Goal: Task Accomplishment & Management: Use online tool/utility

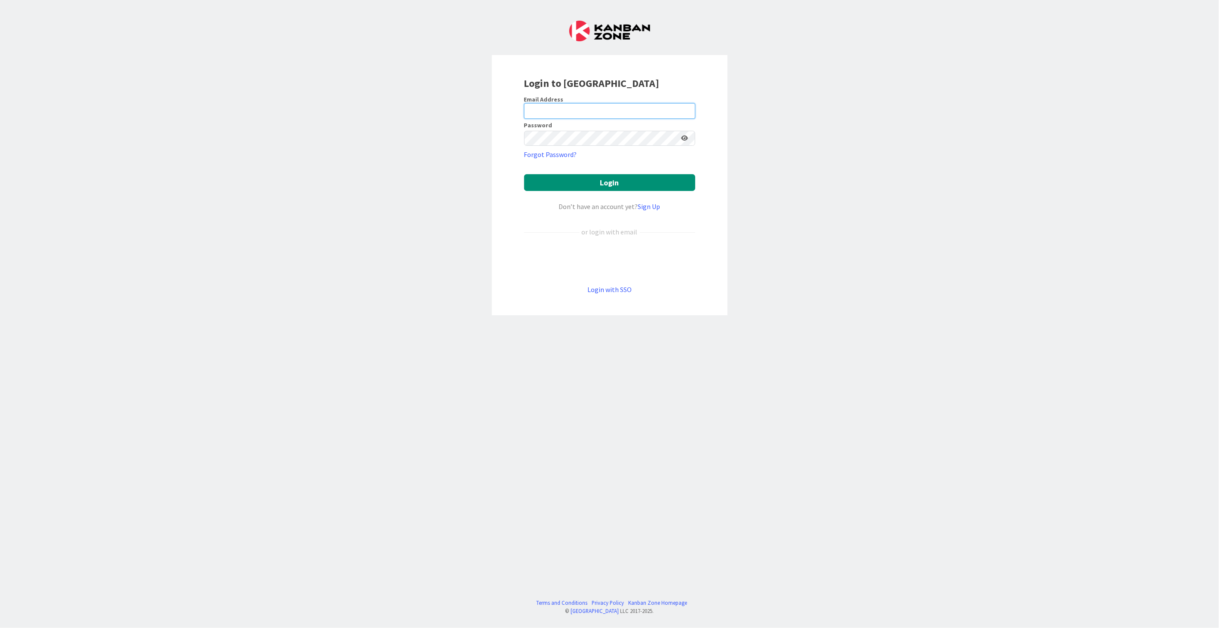
click at [572, 110] on input "email" at bounding box center [609, 110] width 171 height 15
type input "[PERSON_NAME][EMAIL_ADDRESS][PERSON_NAME][DOMAIN_NAME]"
click at [524, 174] on button "Login" at bounding box center [609, 182] width 171 height 17
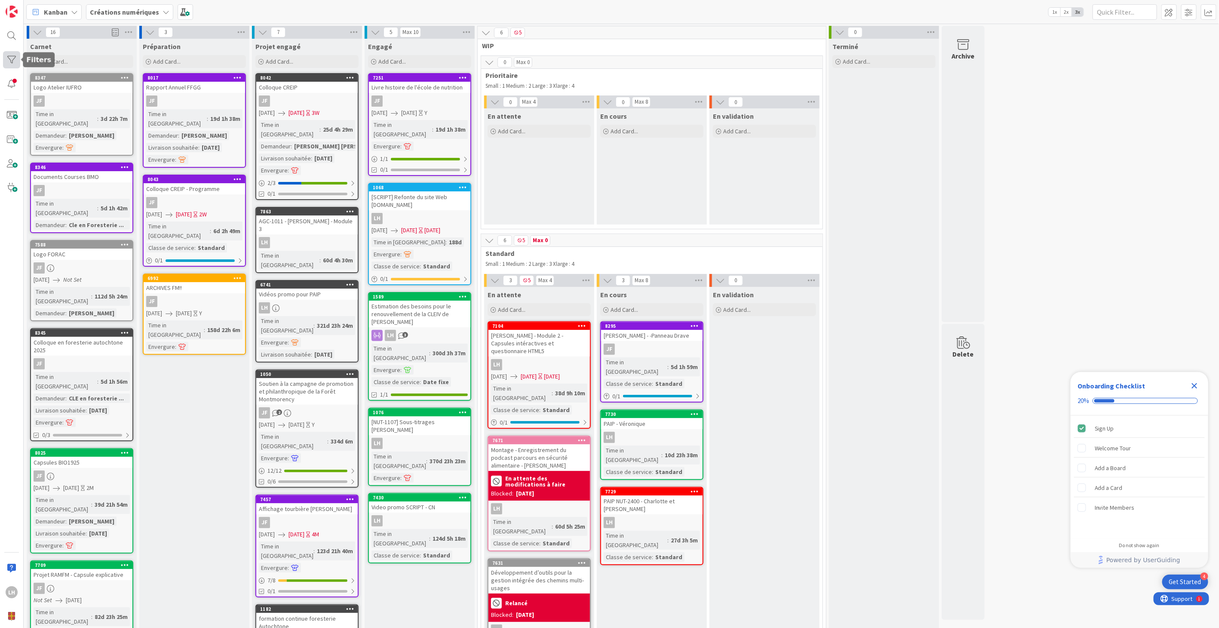
click at [12, 59] on div at bounding box center [11, 59] width 17 height 17
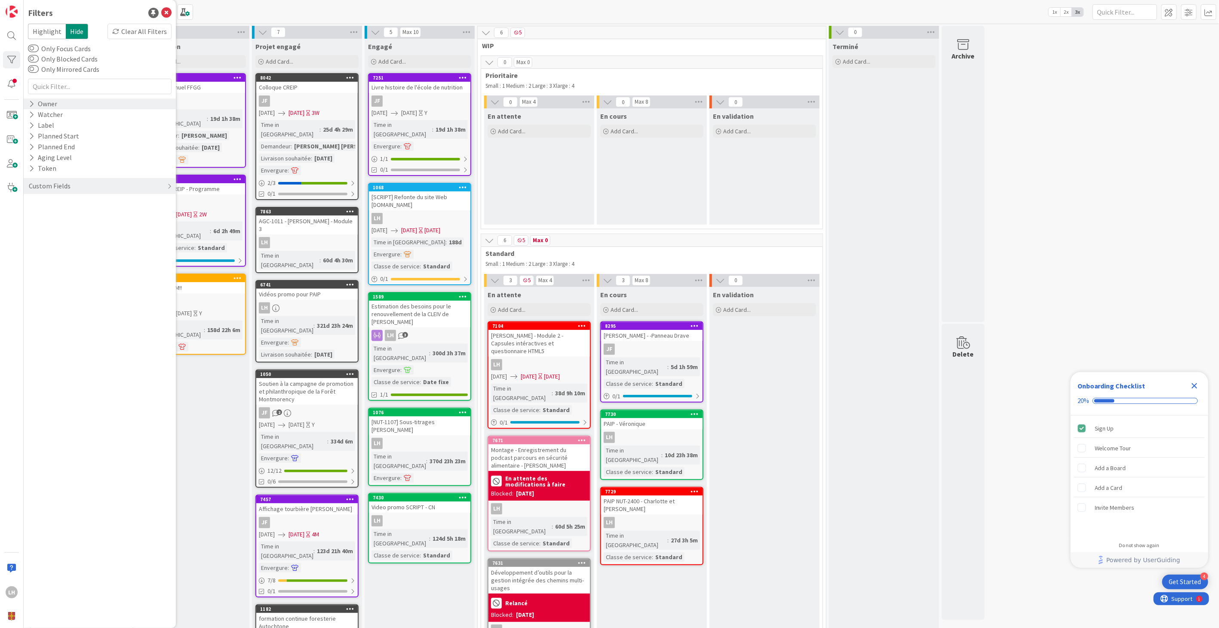
click at [59, 104] on div "Owner" at bounding box center [100, 103] width 152 height 11
click at [35, 140] on icon at bounding box center [33, 139] width 6 height 6
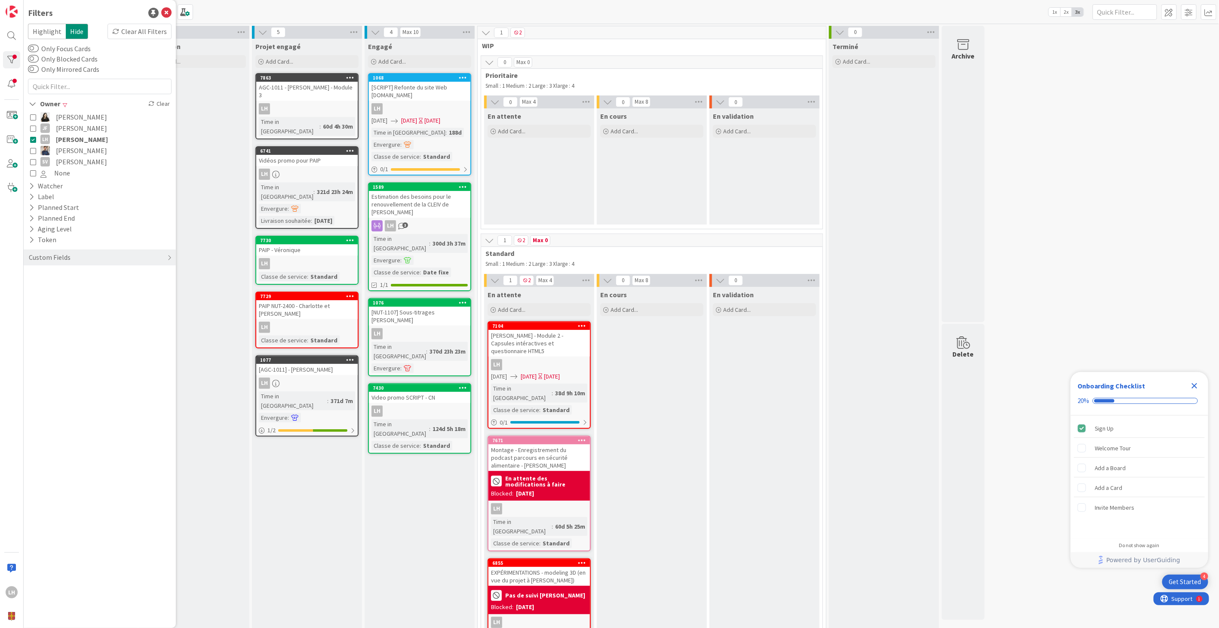
click at [352, 293] on icon at bounding box center [350, 296] width 8 height 6
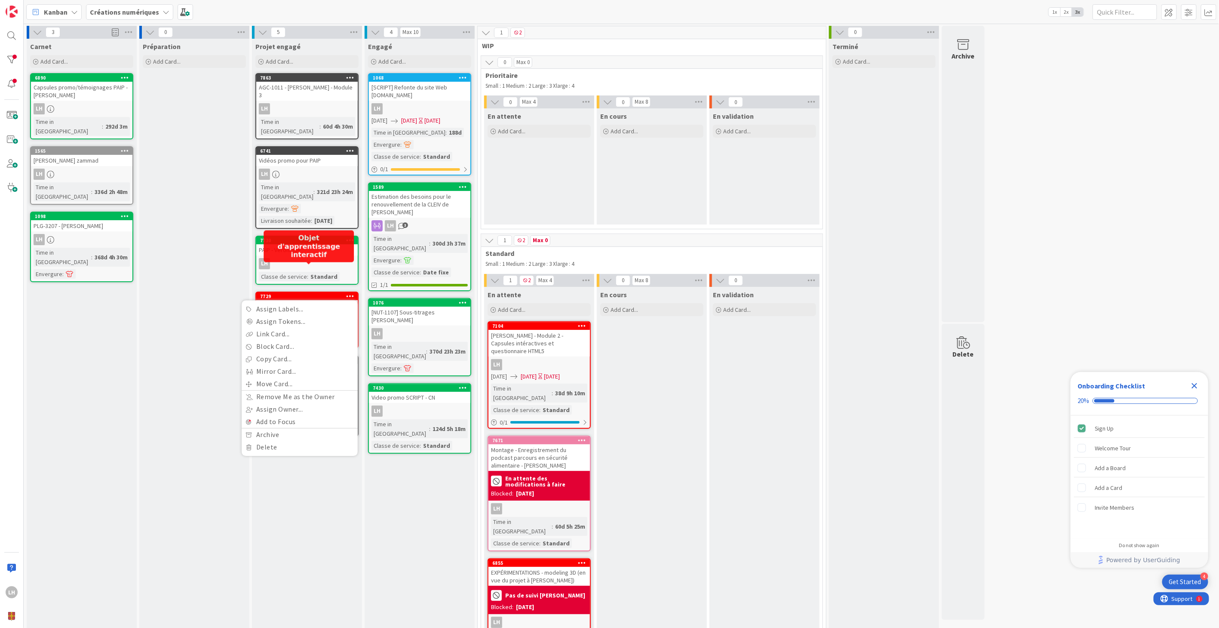
click at [292, 293] on div "7729" at bounding box center [309, 296] width 98 height 6
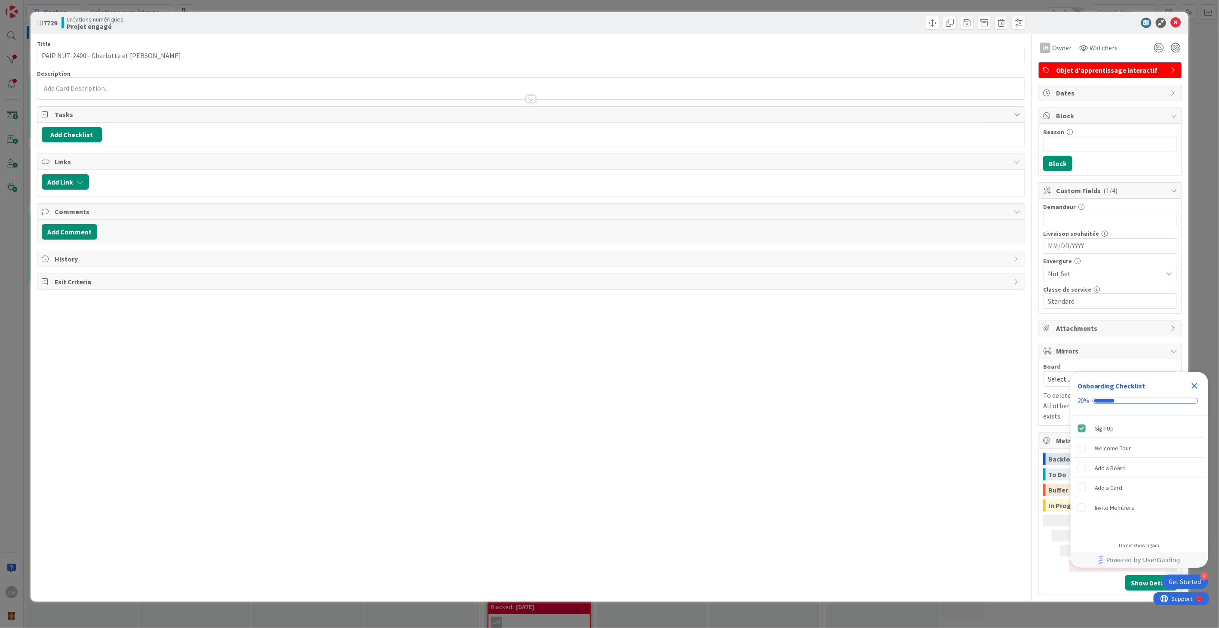
click at [1109, 70] on span "Objet d'apprentissage interactif" at bounding box center [1111, 70] width 110 height 10
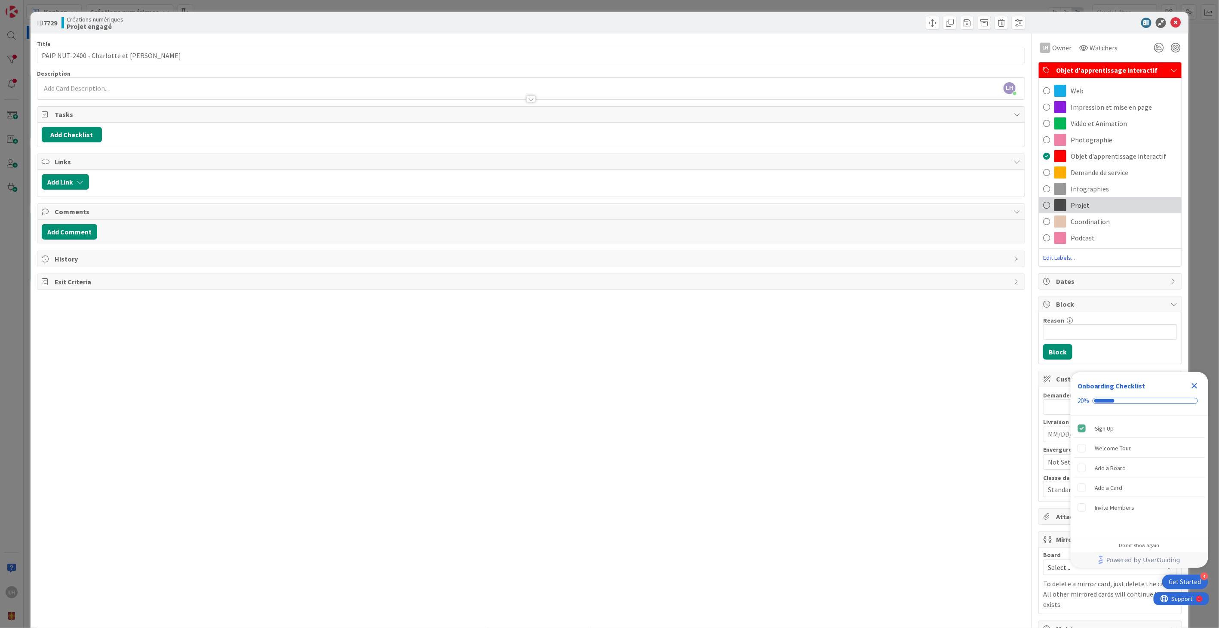
click at [1072, 200] on span "Projet" at bounding box center [1079, 205] width 19 height 10
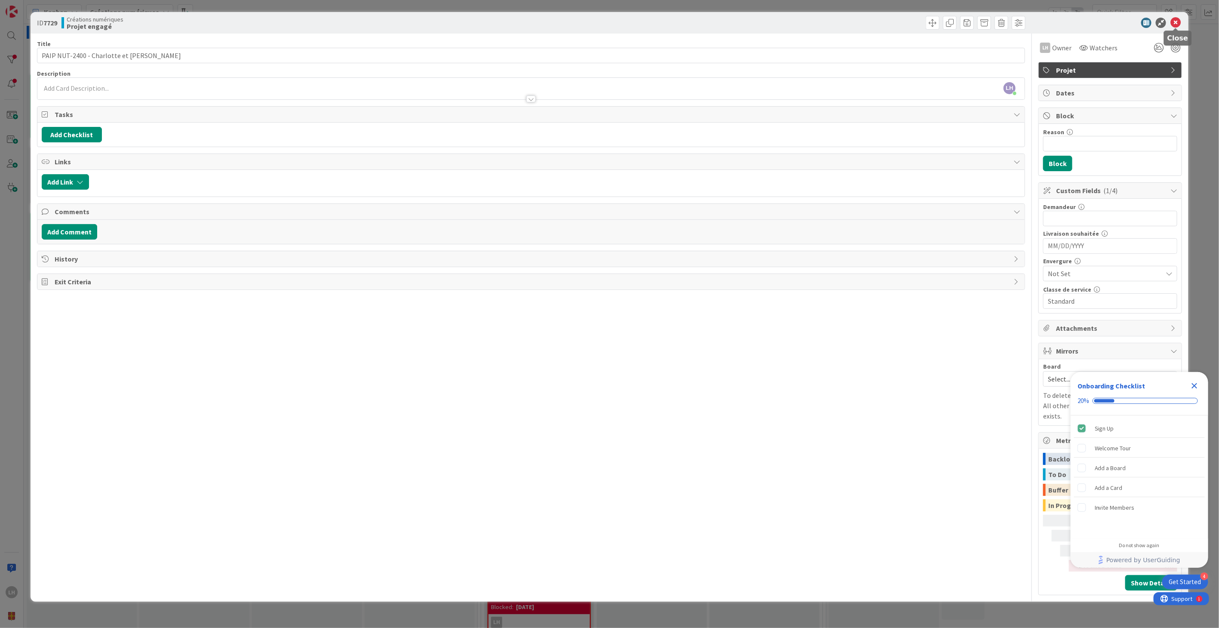
click at [1170, 25] on icon at bounding box center [1175, 23] width 10 height 10
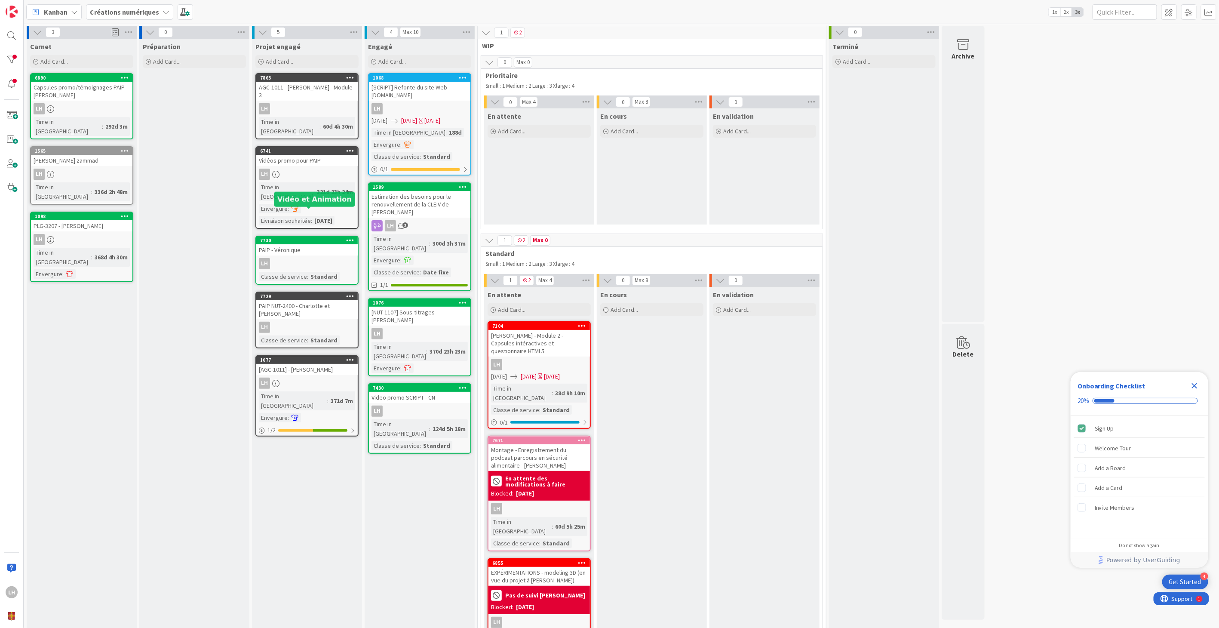
click at [321, 237] on div "7730" at bounding box center [309, 240] width 98 height 6
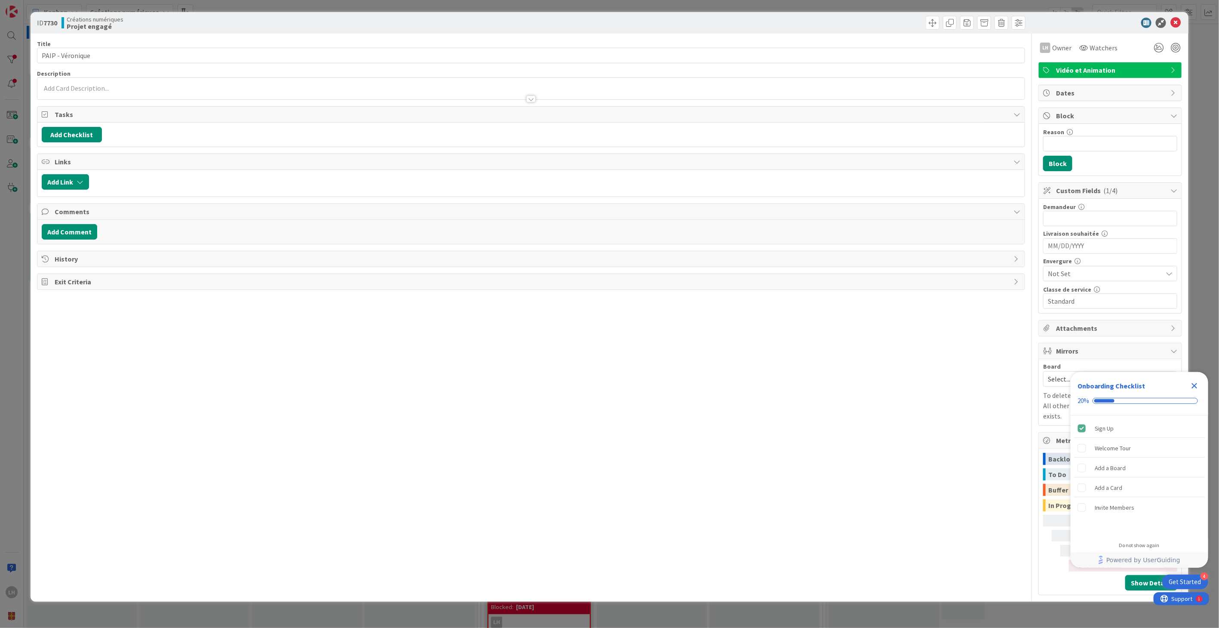
click at [1096, 69] on span "Vidéo et Animation" at bounding box center [1111, 70] width 110 height 10
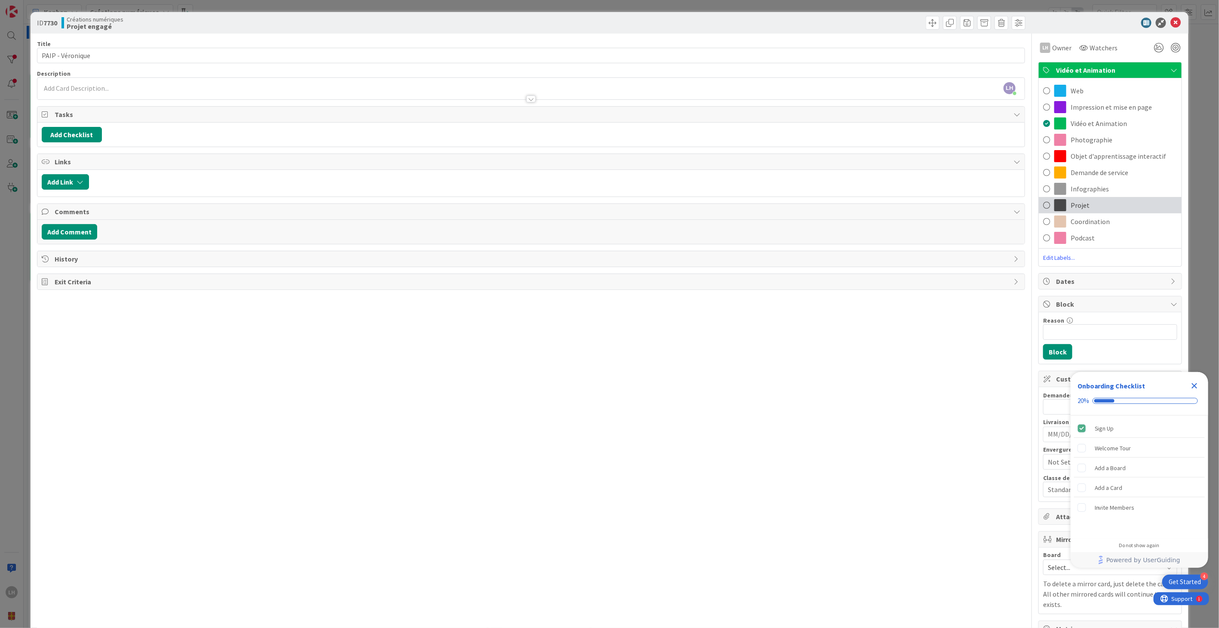
click at [1084, 205] on div "Projet" at bounding box center [1110, 205] width 143 height 16
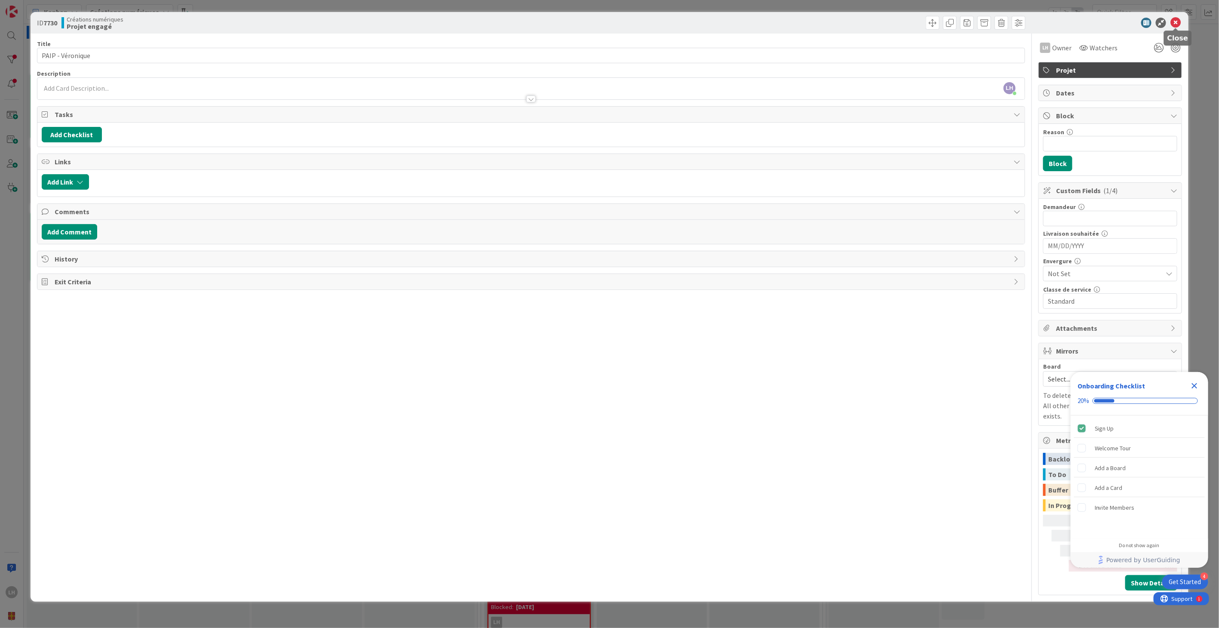
click at [1174, 20] on icon at bounding box center [1175, 23] width 10 height 10
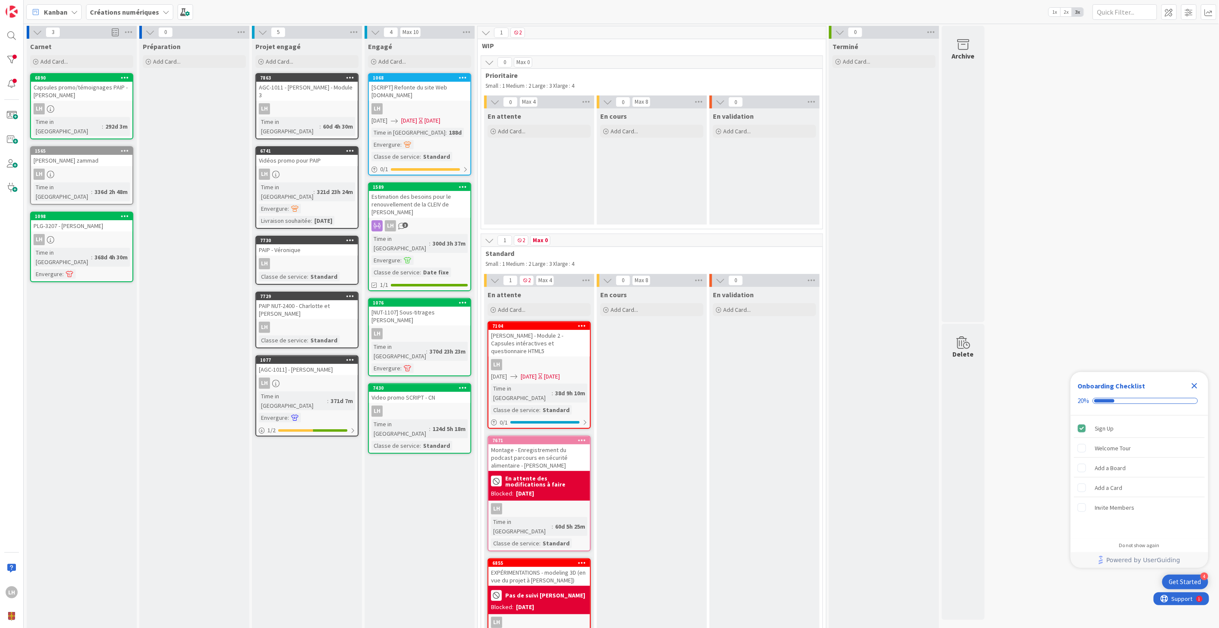
click at [349, 293] on icon at bounding box center [350, 296] width 8 height 6
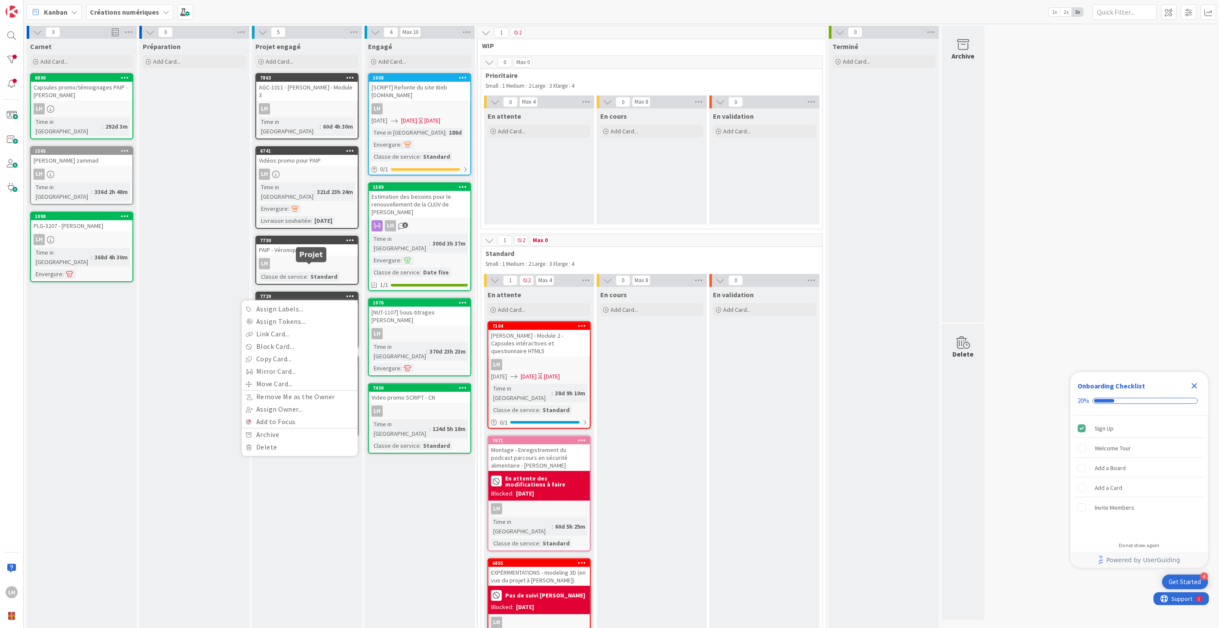
click at [298, 293] on div "7729" at bounding box center [309, 296] width 98 height 6
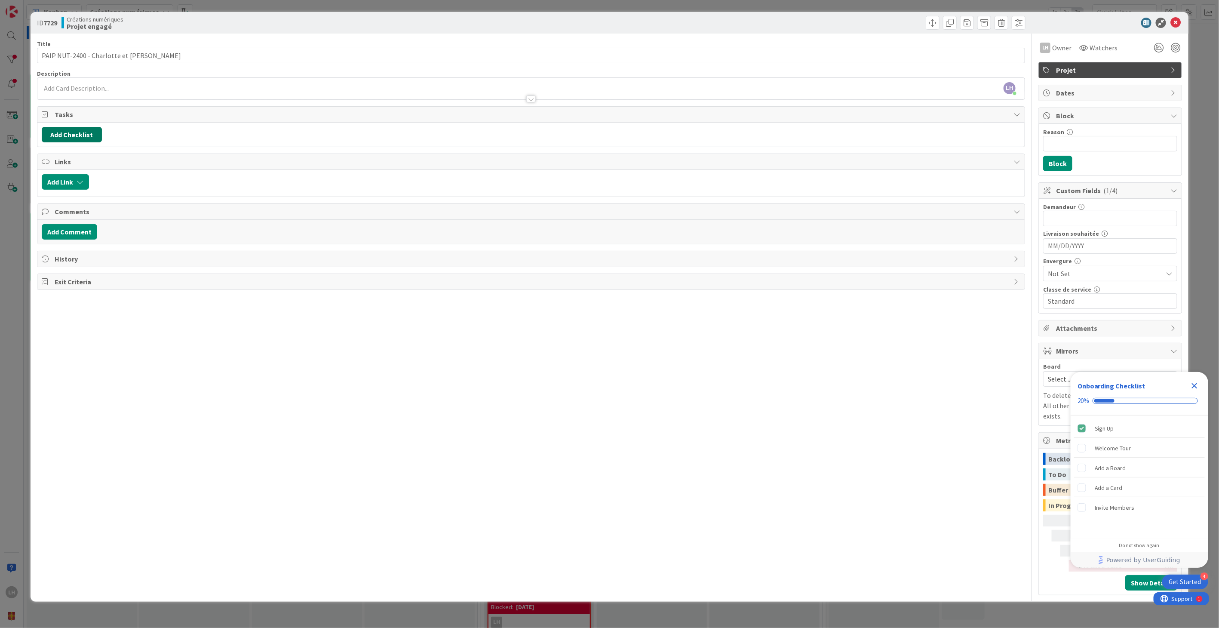
click at [74, 133] on button "Add Checklist" at bounding box center [72, 134] width 60 height 15
click at [80, 174] on input at bounding box center [112, 175] width 133 height 15
type input "Paip - [PERSON_NAME] 1"
click at [52, 199] on button "Add" at bounding box center [57, 195] width 23 height 15
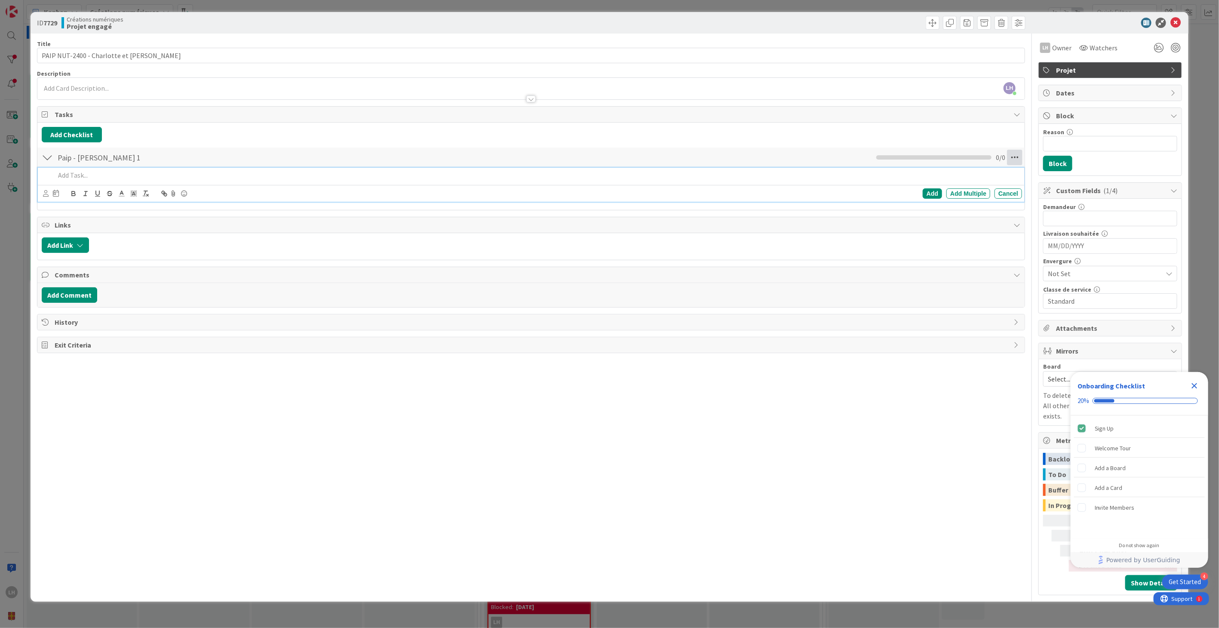
click at [1013, 156] on icon at bounding box center [1014, 157] width 15 height 15
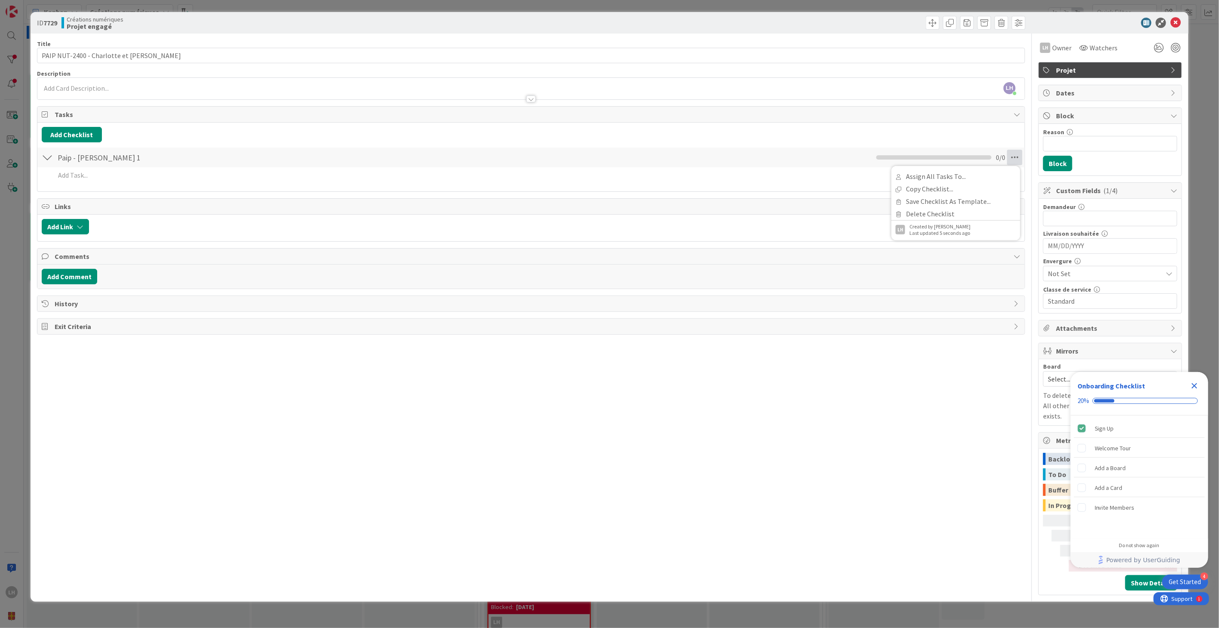
click at [165, 144] on div "Add Checklist Back Paip - [PERSON_NAME] 1 Checklist Name 24 / 64 Paip - [PERSON…" at bounding box center [531, 157] width 978 height 60
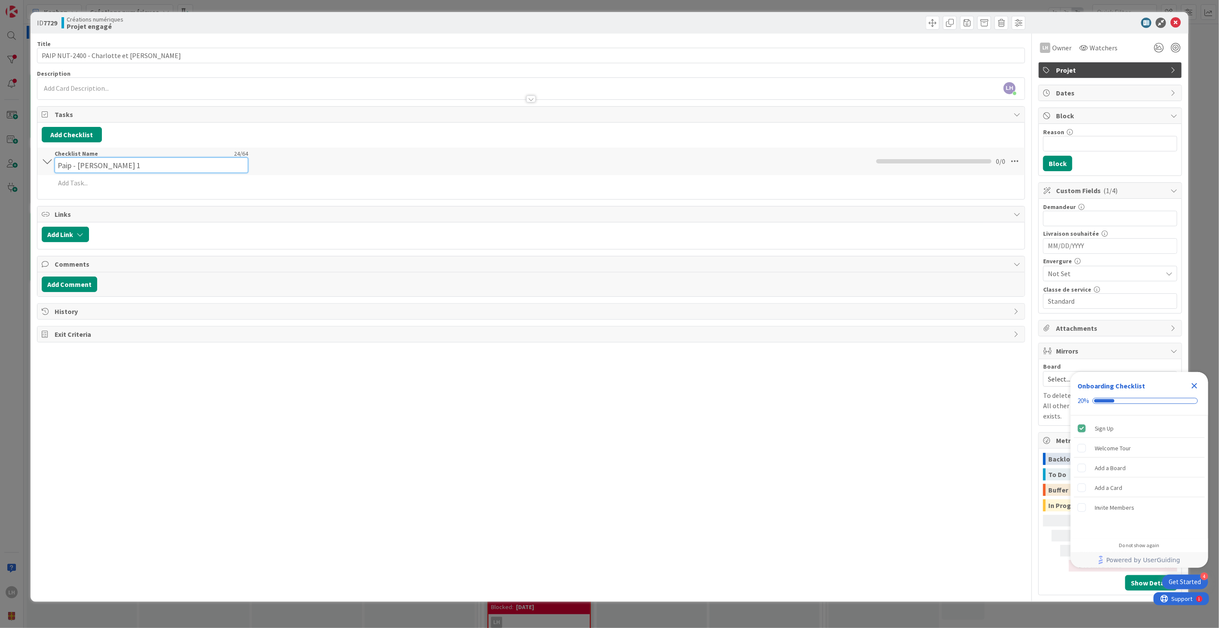
click at [60, 154] on div "Checklist Name 24 / 64 Paip - [PERSON_NAME] 1" at bounding box center [151, 161] width 193 height 23
click at [60, 154] on div "Checklist Name 24 / 64 Paip - [PERSON_NAME] 1" at bounding box center [151, 157] width 193 height 15
click at [88, 150] on div "Checklist Name 24 / 64 Paip - [PERSON_NAME] 1" at bounding box center [151, 161] width 193 height 23
click at [91, 158] on input "Paip - [PERSON_NAME] 1" at bounding box center [151, 164] width 193 height 15
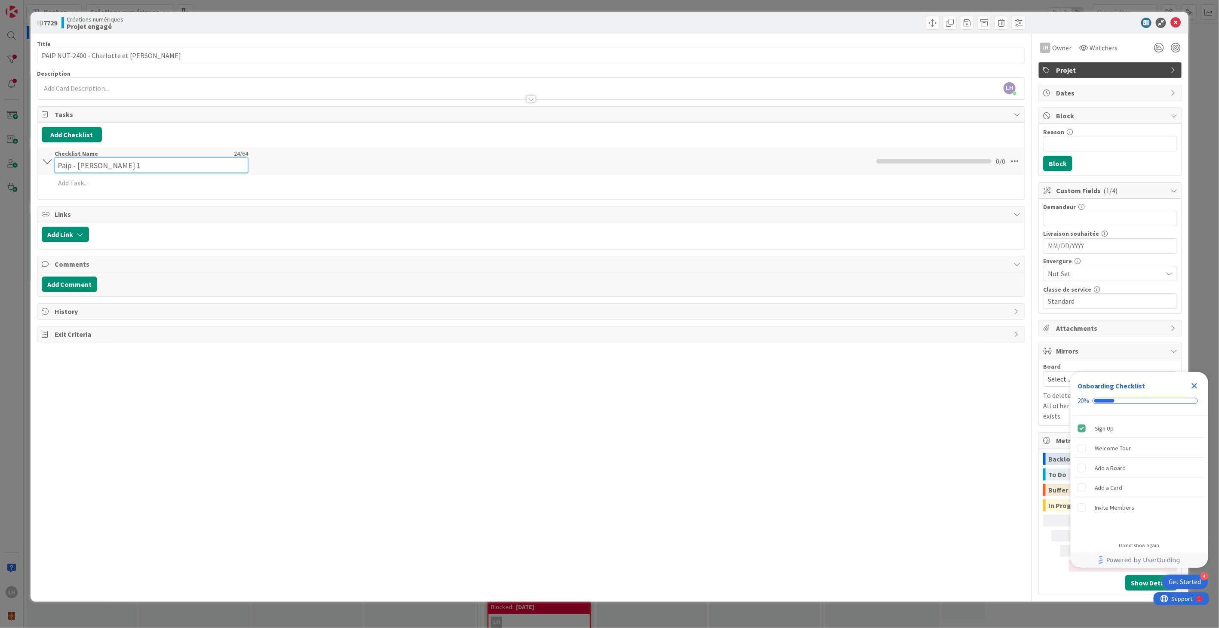
click at [91, 158] on input "Paip - [PERSON_NAME] 1" at bounding box center [151, 164] width 193 height 15
click at [139, 394] on div "Title 35 / 128 PAIP NUT-2400 - [PERSON_NAME] et [PERSON_NAME] Description LH [P…" at bounding box center [531, 314] width 988 height 561
click at [1012, 157] on icon at bounding box center [1014, 157] width 15 height 15
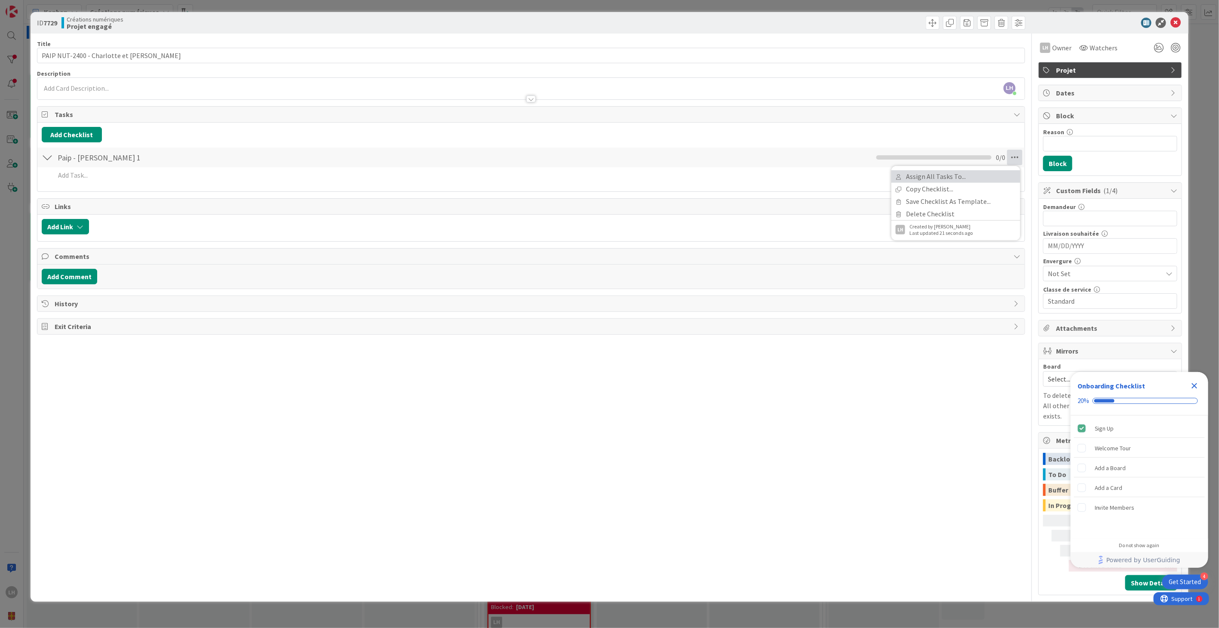
click at [937, 172] on link "Assign All Tasks To..." at bounding box center [955, 176] width 129 height 12
click at [922, 232] on link "LH [PERSON_NAME]" at bounding box center [955, 228] width 129 height 17
click at [1015, 156] on icon at bounding box center [1014, 157] width 15 height 15
click at [127, 139] on div "Add Checklist Back" at bounding box center [531, 134] width 978 height 15
click at [81, 78] on div "LH [PERSON_NAME] just joined" at bounding box center [530, 88] width 987 height 21
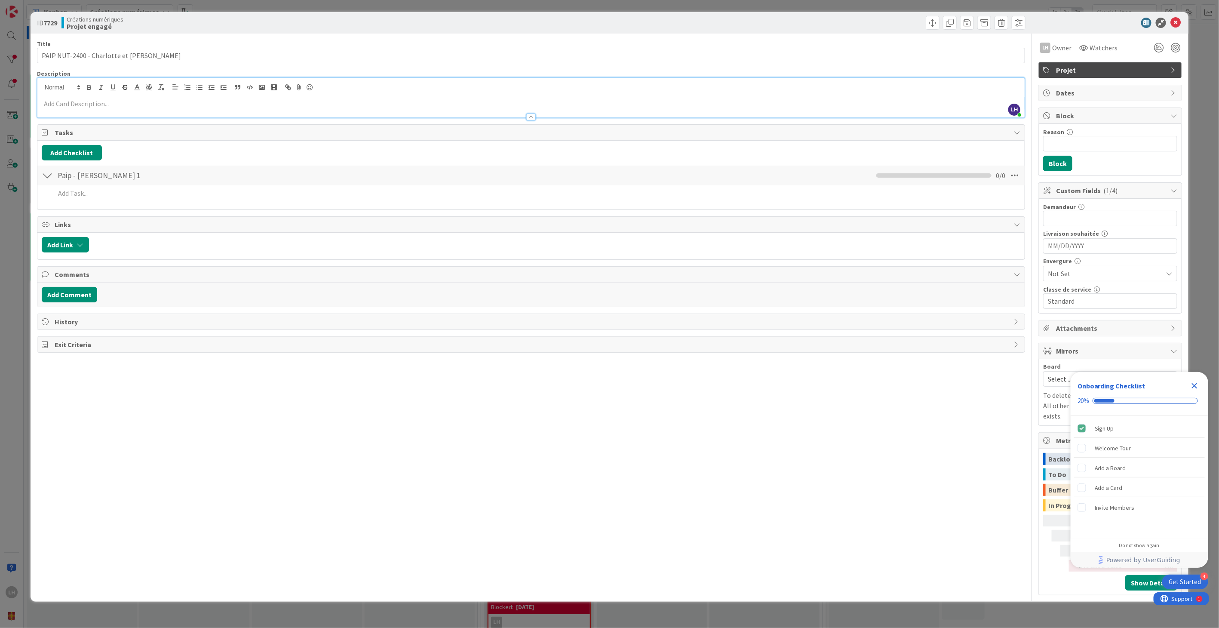
click at [49, 173] on div at bounding box center [47, 175] width 11 height 15
click at [1014, 173] on icon at bounding box center [1014, 175] width 15 height 15
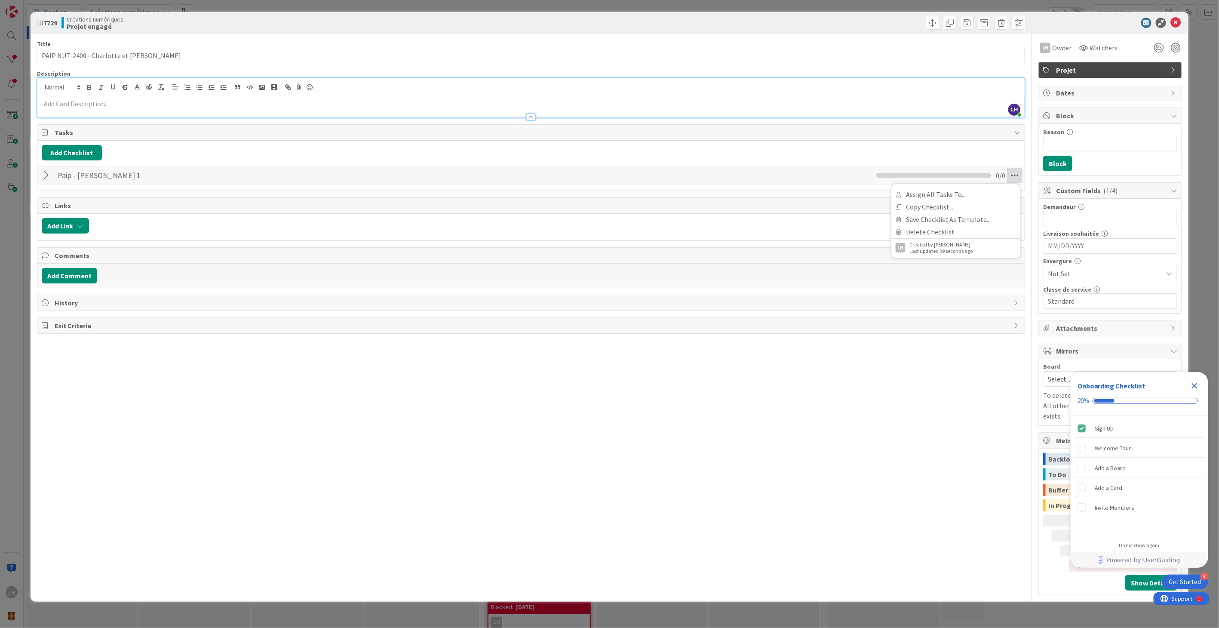
click at [730, 175] on div "Paip - [PERSON_NAME] - Module 1 Checklist Name 24 / 64 Paip - [PERSON_NAME] 1 A…" at bounding box center [530, 175] width 987 height 20
click at [52, 172] on div at bounding box center [47, 175] width 11 height 15
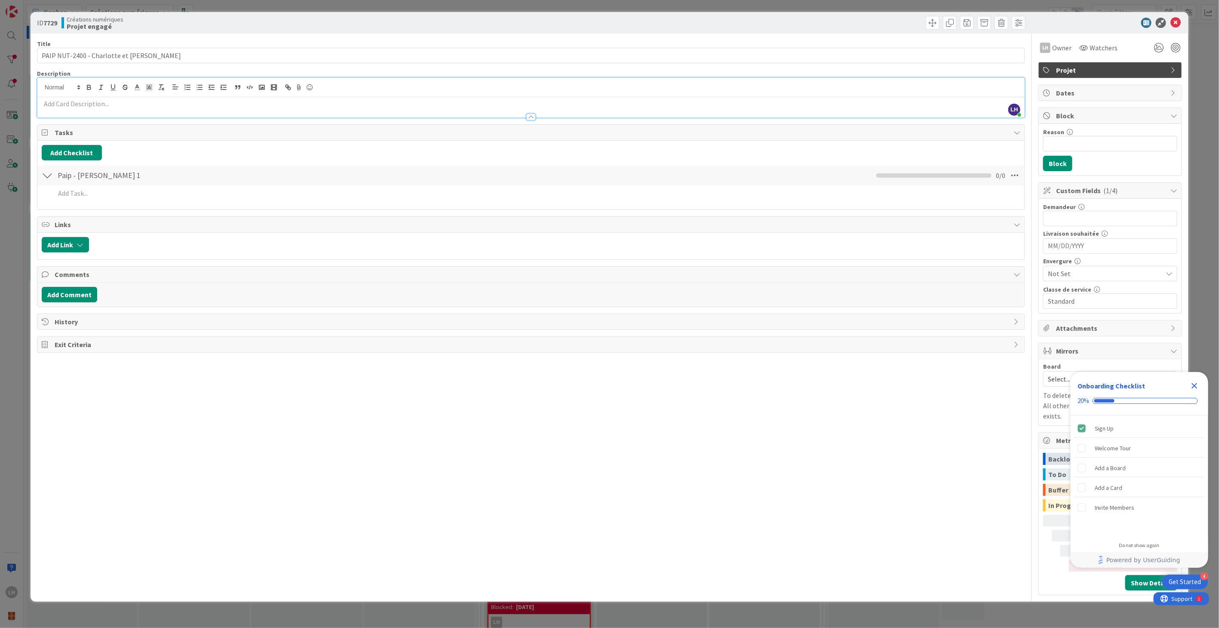
click at [49, 173] on div at bounding box center [47, 175] width 11 height 15
click at [1022, 170] on icon at bounding box center [1014, 175] width 15 height 15
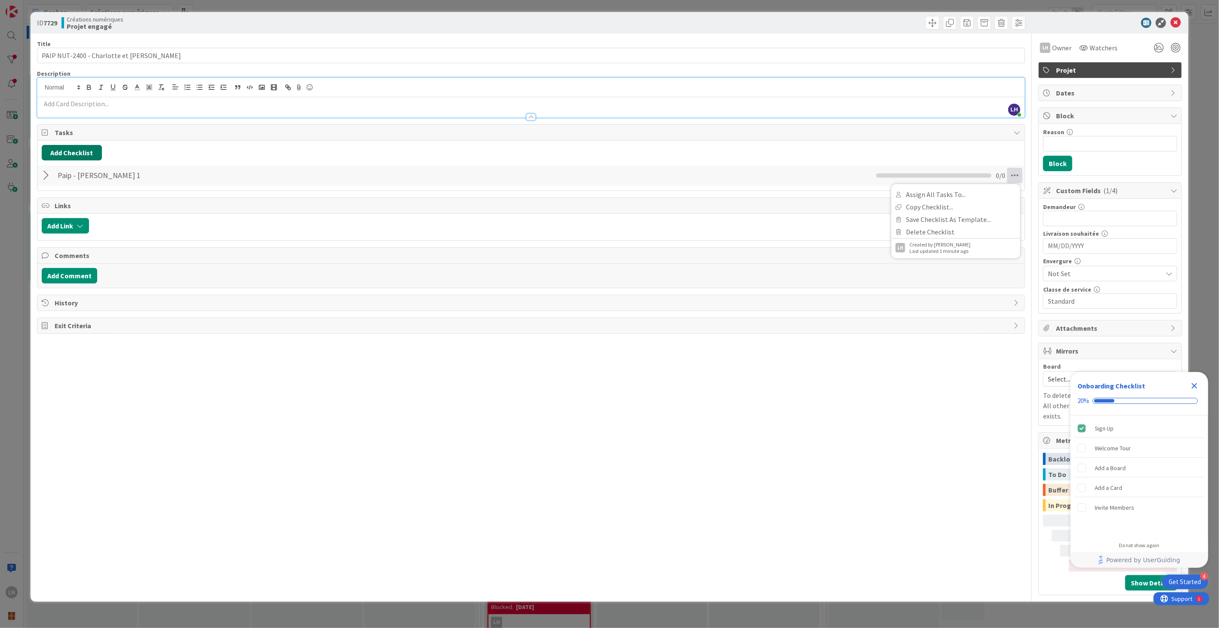
click at [86, 157] on button "Add Checklist" at bounding box center [72, 152] width 60 height 15
click at [79, 193] on input at bounding box center [112, 193] width 133 height 15
type input "PAIP-[PERSON_NAME] 2"
click at [62, 213] on button "Add" at bounding box center [57, 212] width 23 height 15
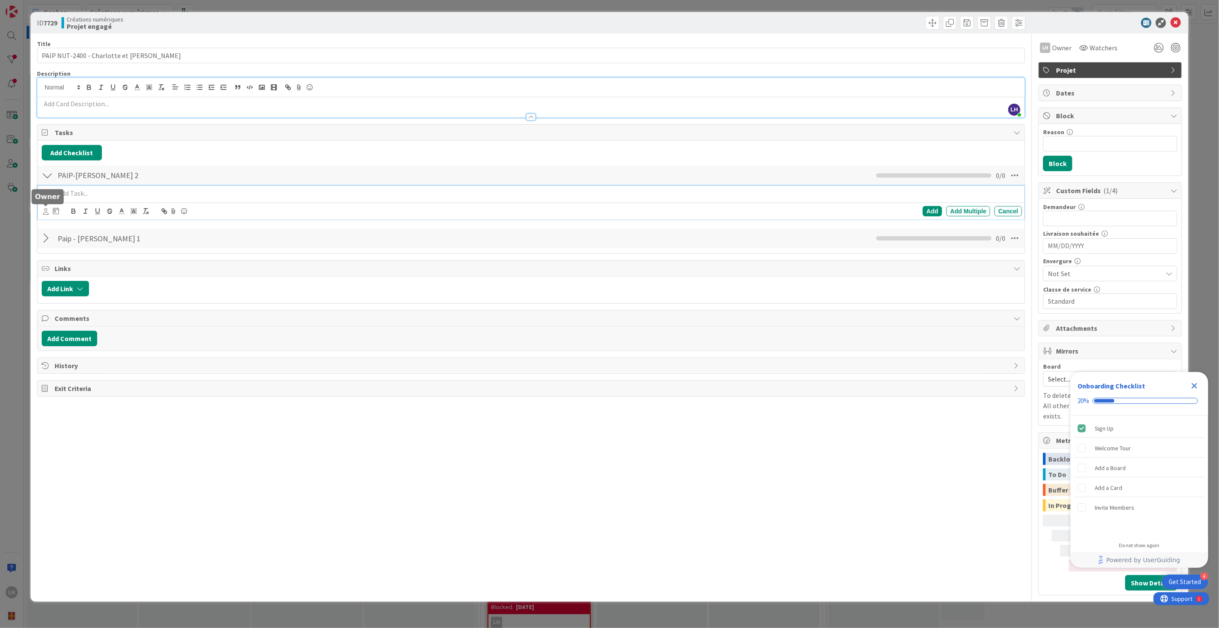
click at [46, 209] on icon at bounding box center [46, 211] width 6 height 6
click at [51, 259] on icon at bounding box center [51, 264] width 7 height 13
click at [48, 239] on div at bounding box center [47, 237] width 11 height 15
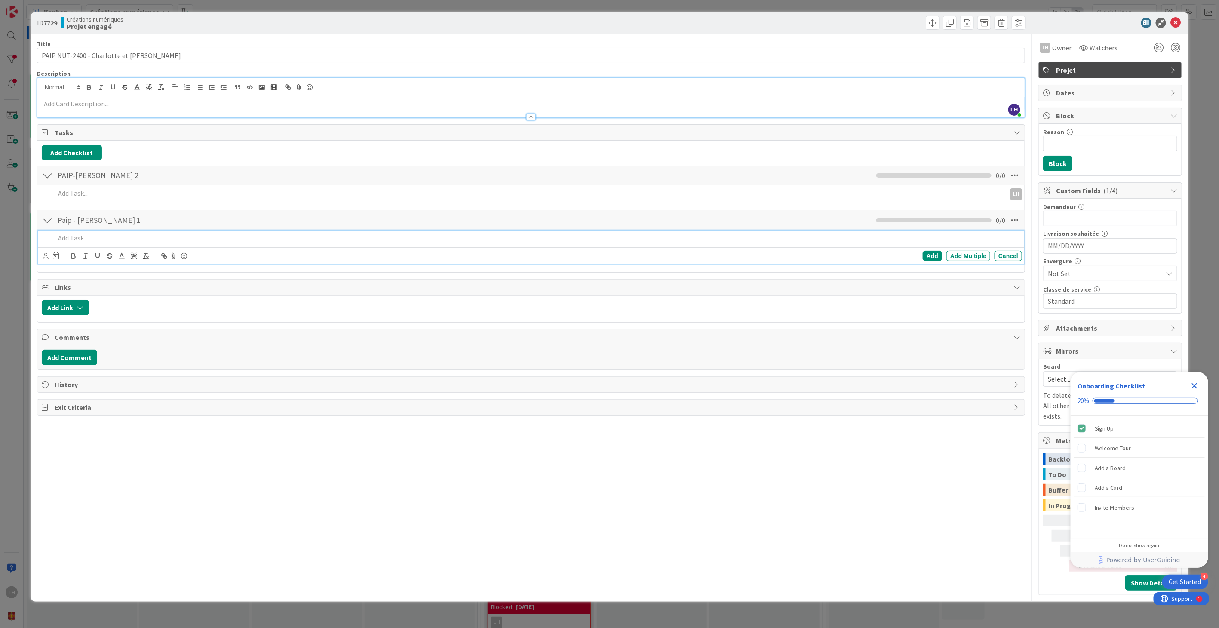
click at [120, 237] on p at bounding box center [536, 238] width 963 height 10
click at [45, 254] on icon at bounding box center [46, 256] width 6 height 6
click at [54, 305] on icon at bounding box center [51, 309] width 7 height 13
click at [47, 214] on div at bounding box center [47, 219] width 11 height 15
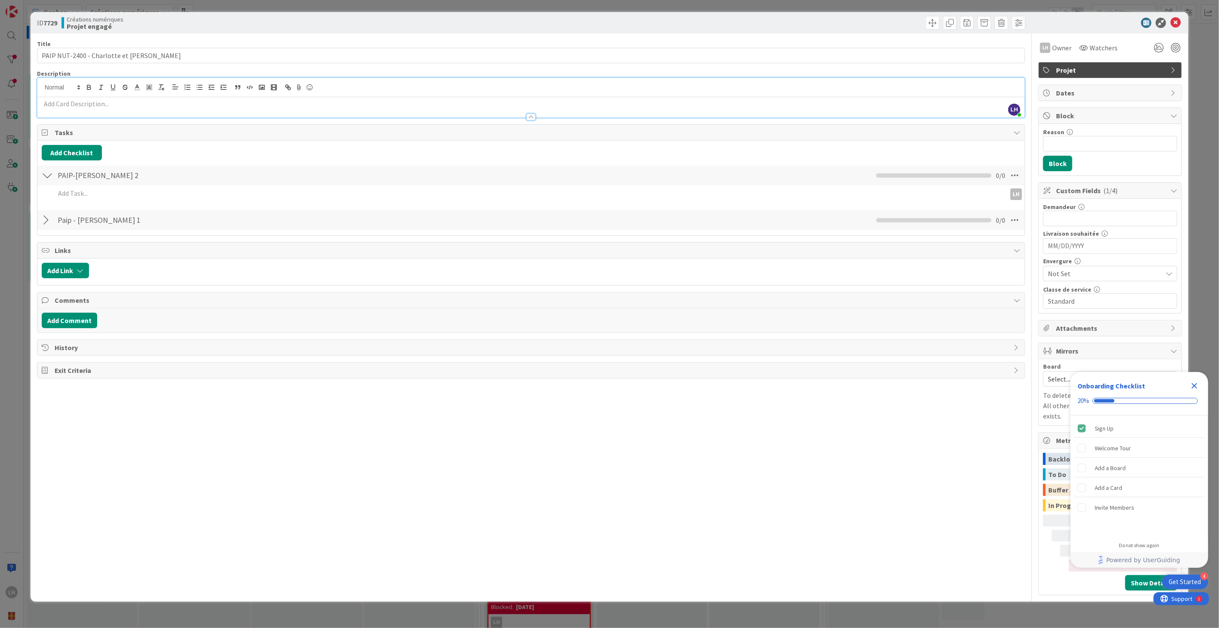
click at [46, 174] on div at bounding box center [47, 175] width 11 height 15
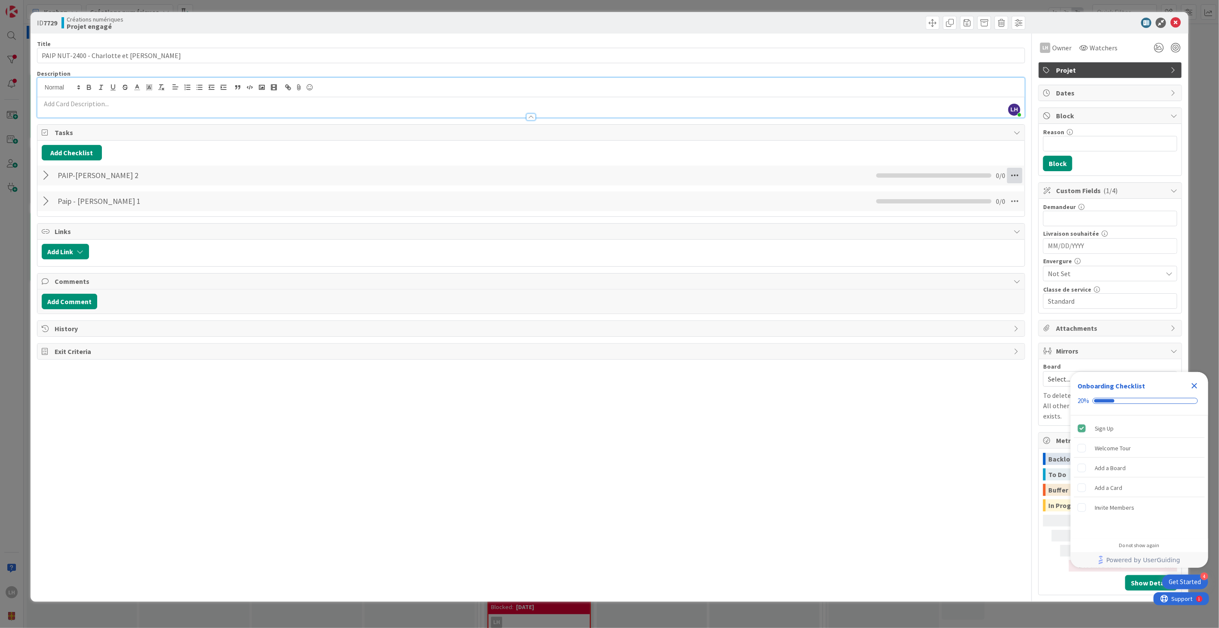
click at [1014, 173] on icon at bounding box center [1014, 175] width 15 height 15
click at [190, 383] on div "Title 35 / 128 PAIP NUT-2400 - [PERSON_NAME] et [PERSON_NAME] Description LH [P…" at bounding box center [531, 314] width 988 height 561
click at [53, 172] on div "PAIP-[PERSON_NAME] 2 Checklist Name 21 / 64 PAIP-[PERSON_NAME] 2 Move Down Assi…" at bounding box center [530, 175] width 987 height 20
click at [45, 172] on div at bounding box center [47, 175] width 11 height 15
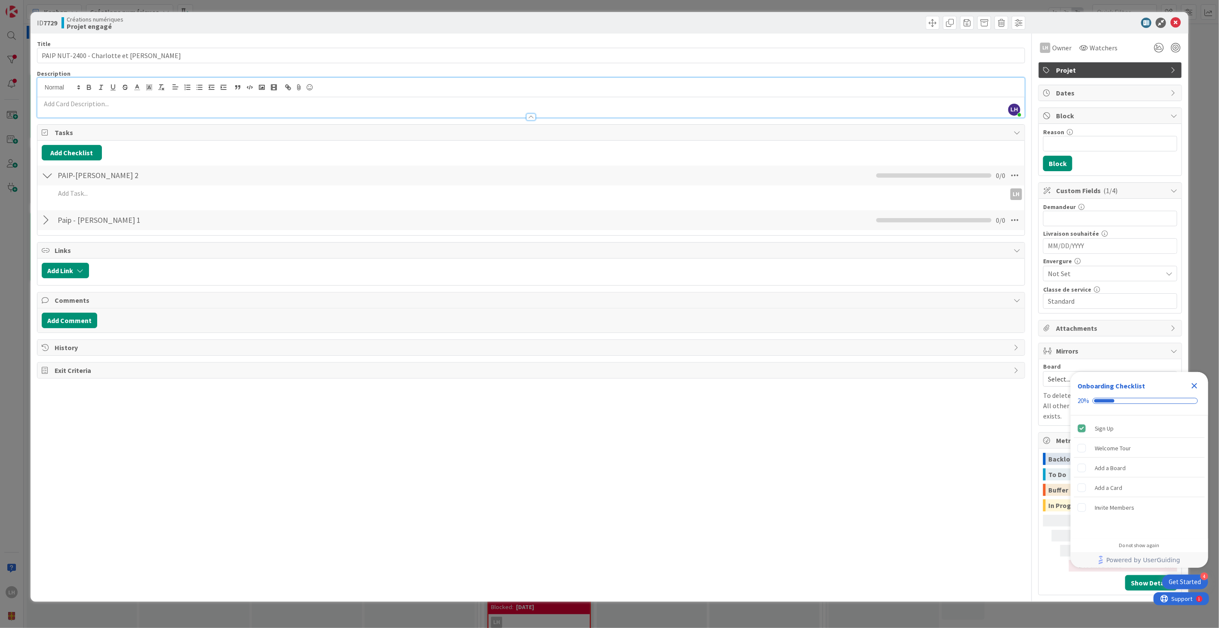
click at [44, 215] on div at bounding box center [47, 219] width 11 height 15
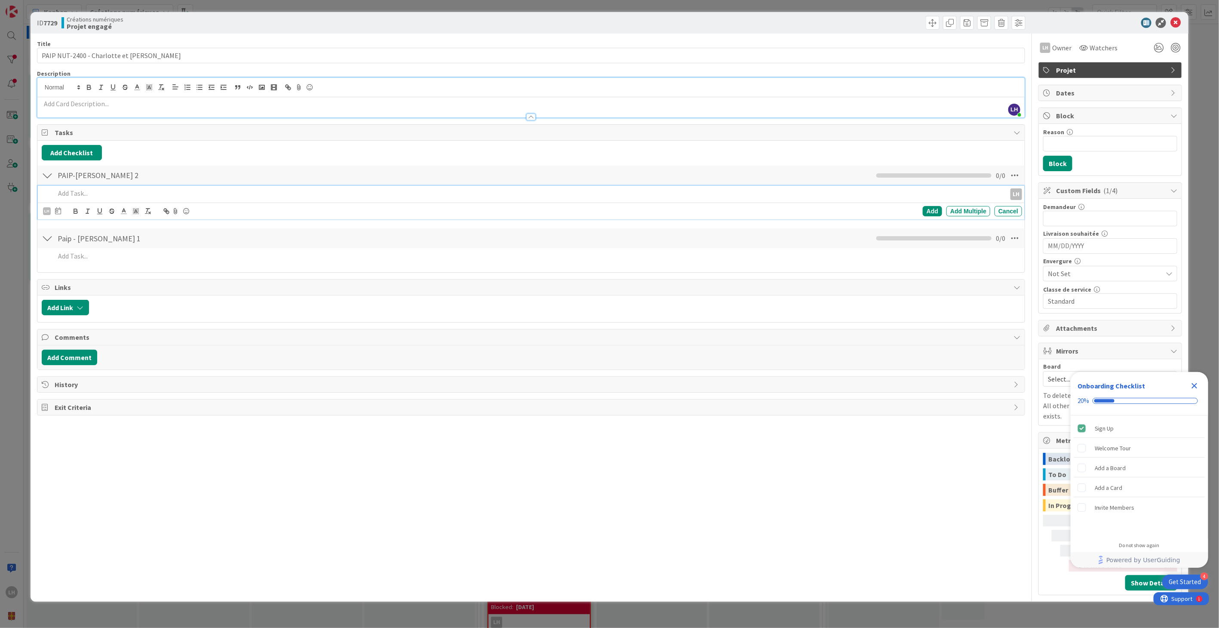
click at [82, 188] on p at bounding box center [528, 193] width 947 height 10
click at [1177, 21] on icon at bounding box center [1175, 23] width 10 height 10
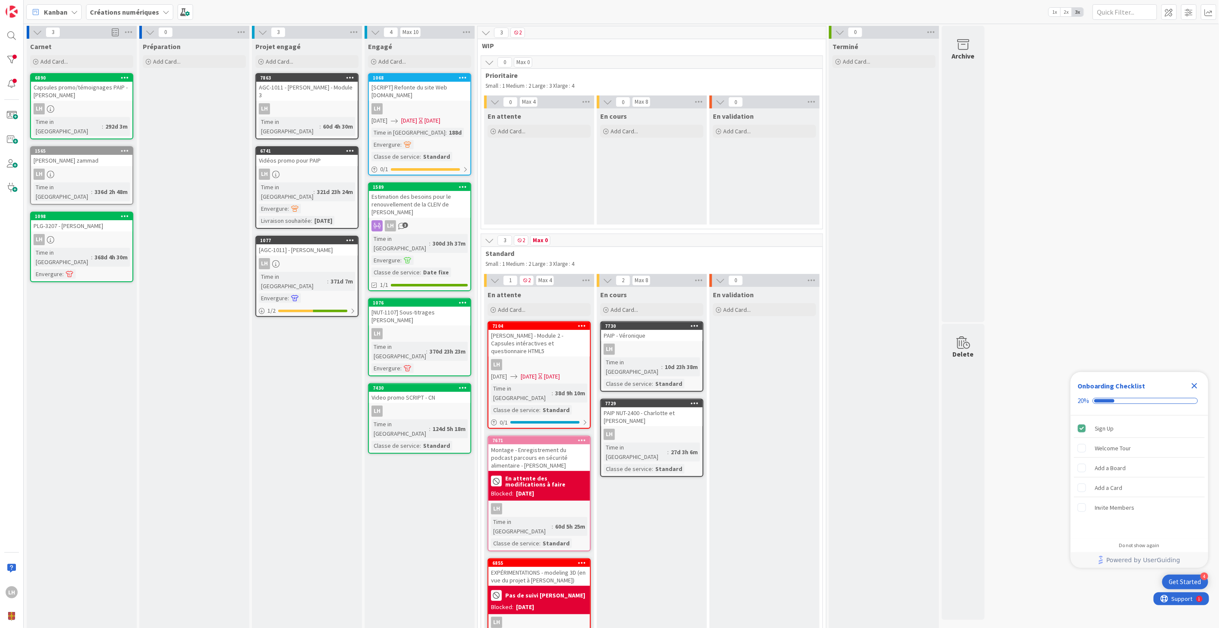
click at [650, 339] on div "PAIP - Véronique" at bounding box center [651, 335] width 101 height 11
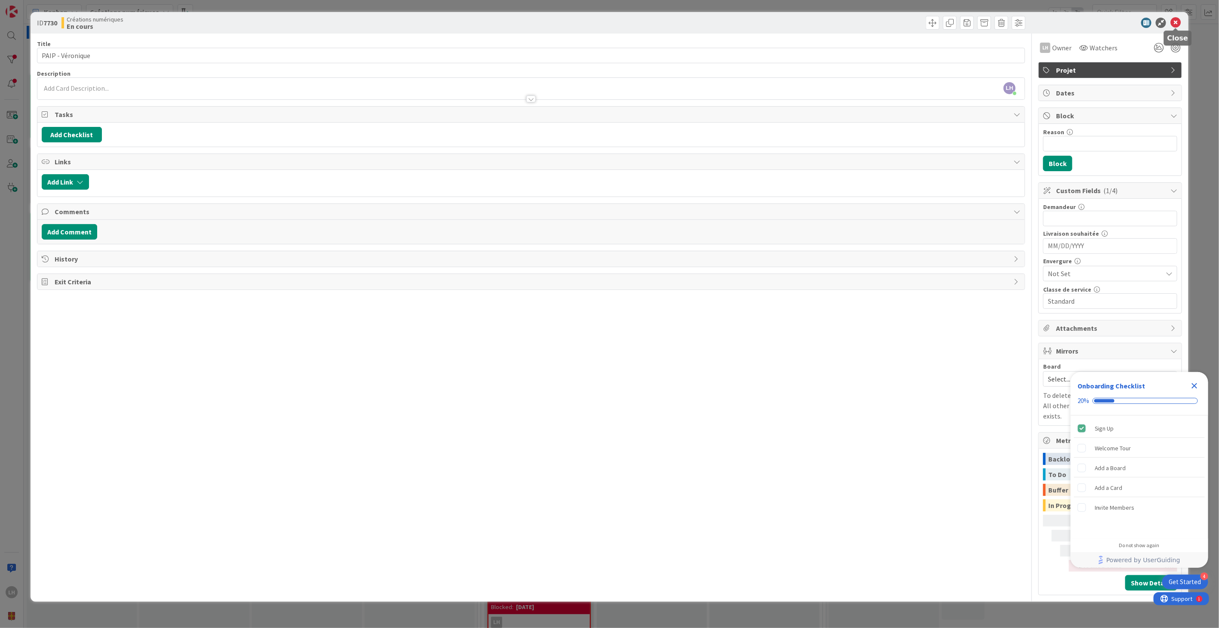
click at [1177, 19] on icon at bounding box center [1175, 23] width 10 height 10
